Goal: Check status: Check status

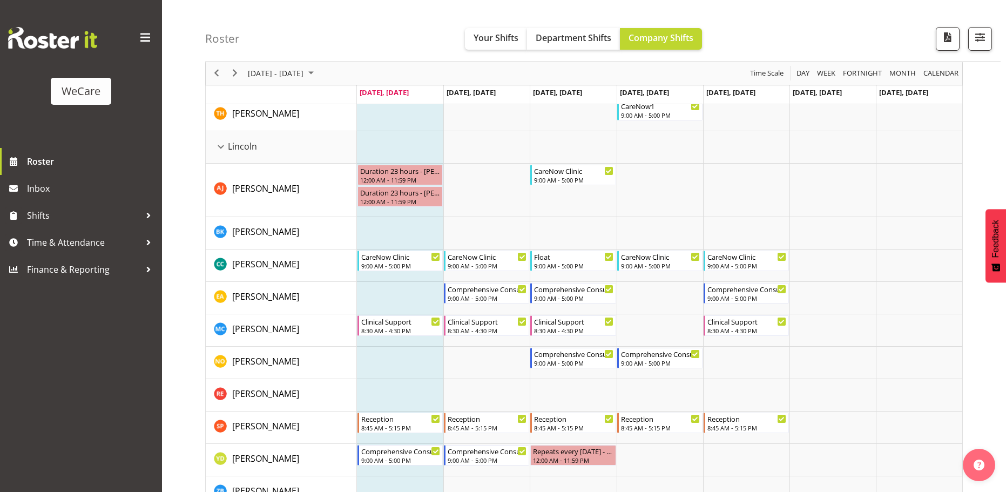
scroll to position [1403, 0]
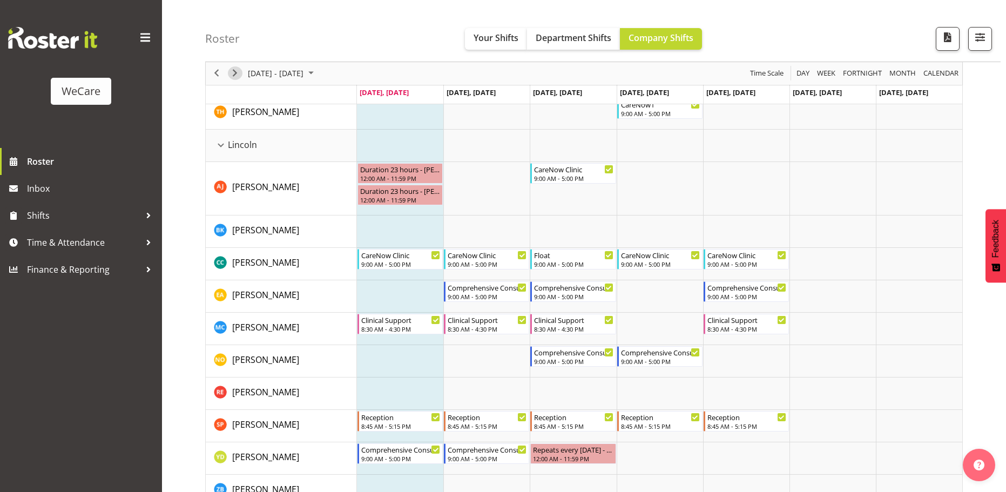
click at [238, 75] on span "Next" at bounding box center [234, 73] width 13 height 13
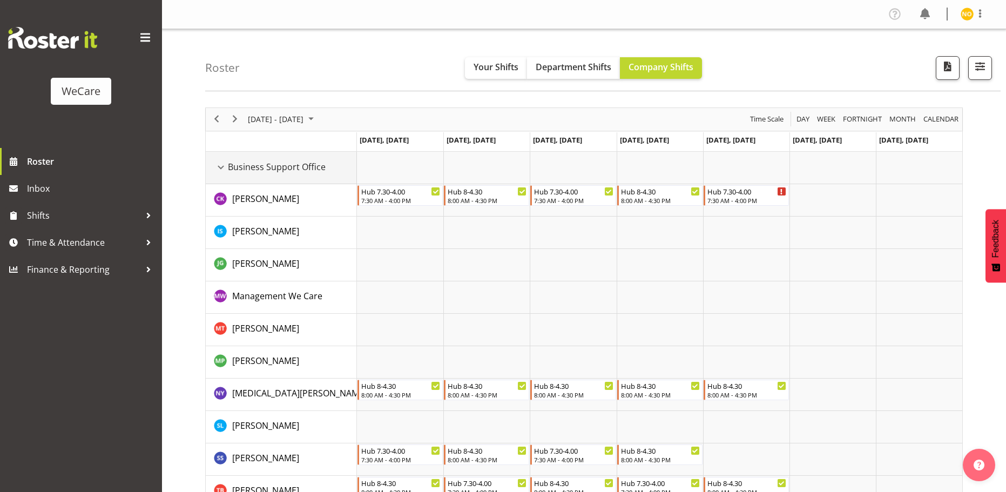
click at [216, 167] on div "Business Support Office resource" at bounding box center [221, 167] width 14 height 14
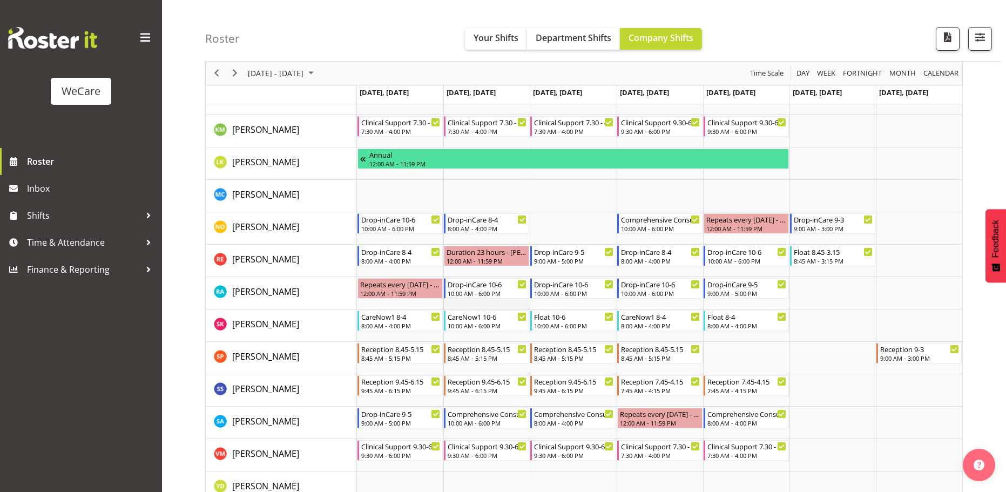
scroll to position [432, 0]
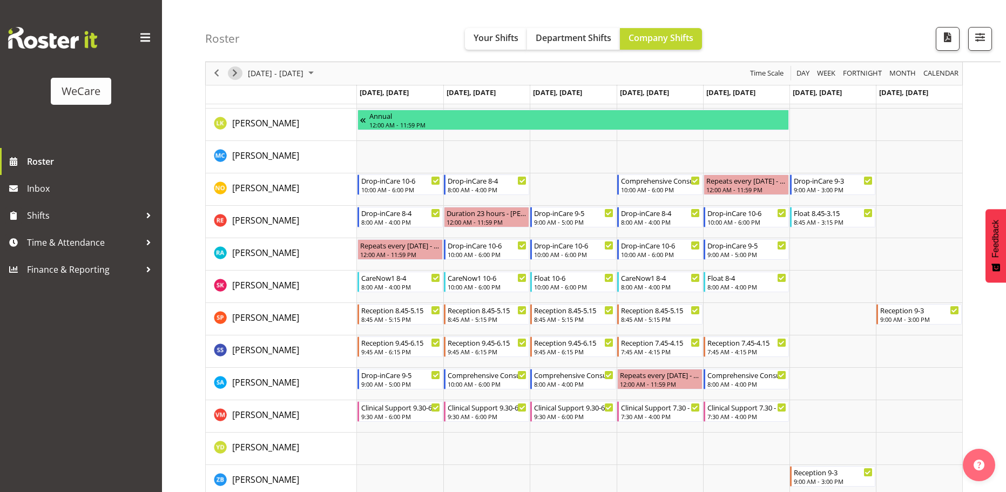
click at [238, 72] on span "Next" at bounding box center [234, 73] width 13 height 13
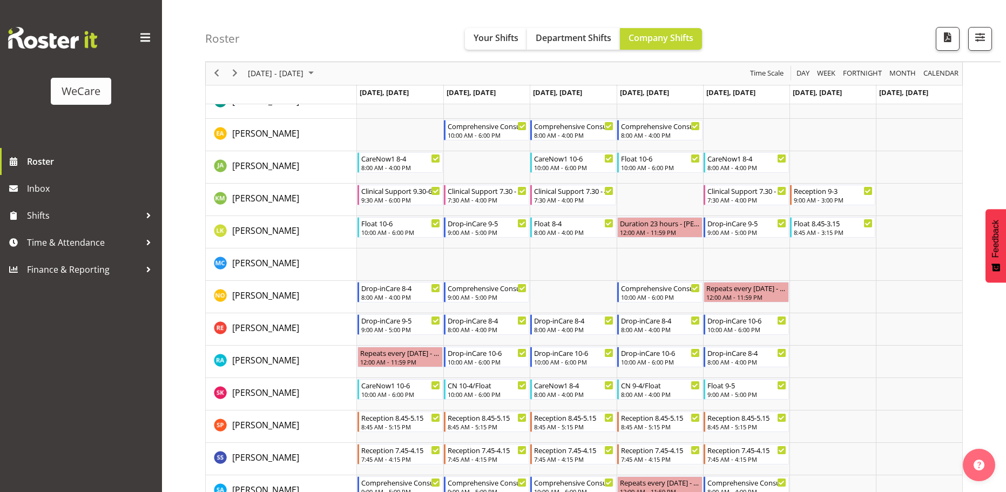
scroll to position [648, 0]
click at [234, 72] on span "Next" at bounding box center [234, 73] width 13 height 13
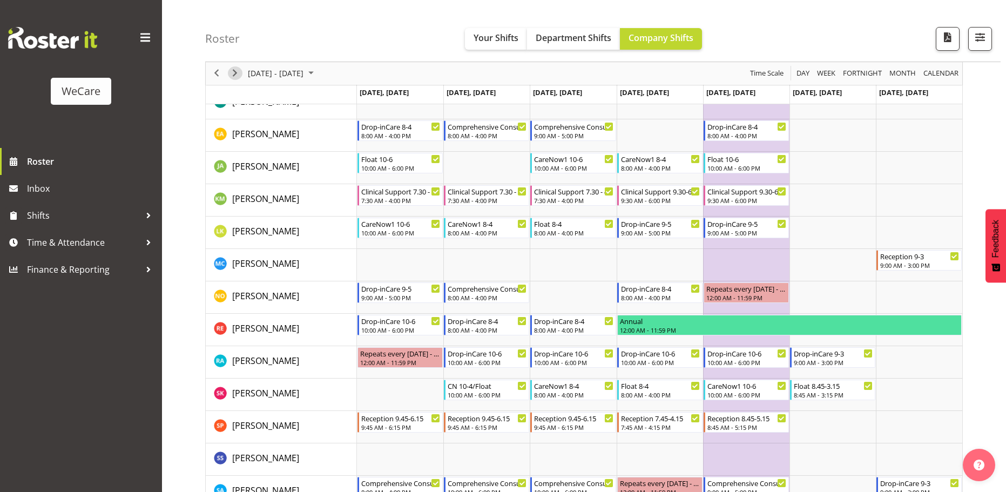
drag, startPoint x: 240, startPoint y: 72, endPoint x: 287, endPoint y: 85, distance: 48.9
click at [240, 72] on span "Next" at bounding box center [234, 73] width 13 height 13
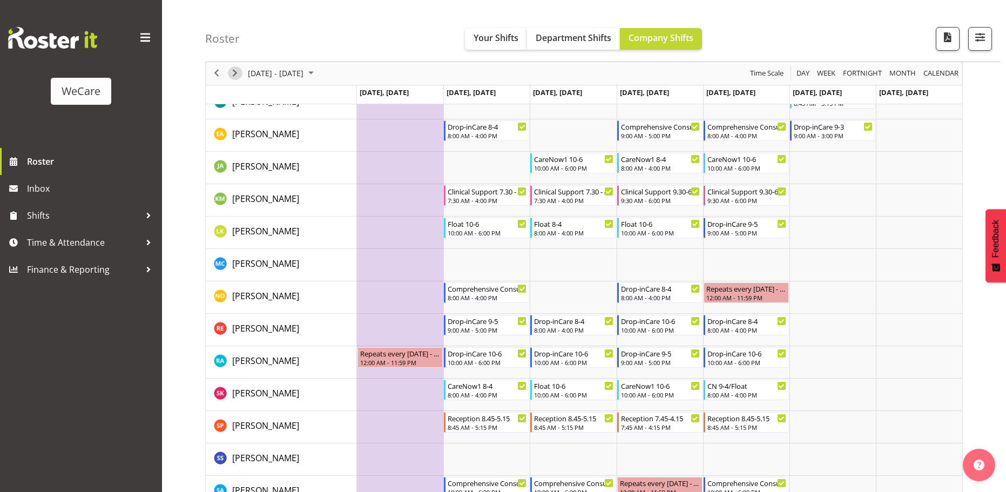
click at [236, 73] on span "Next" at bounding box center [234, 73] width 13 height 13
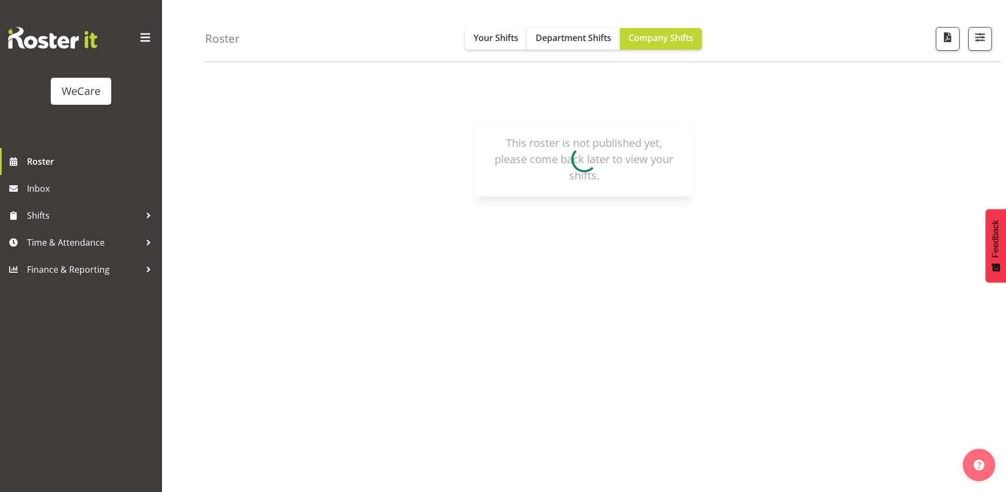
scroll to position [39, 0]
